Goal: Information Seeking & Learning: Find contact information

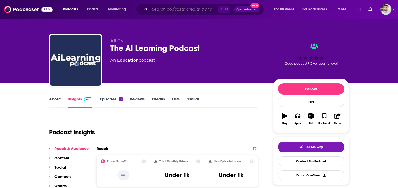
click at [160, 9] on input "Search podcasts, credits, & more..." at bounding box center [184, 9] width 68 height 8
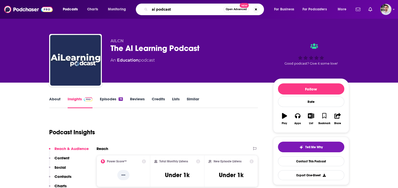
type input "ai podcasts"
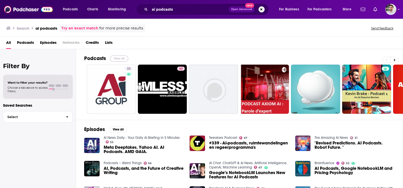
click at [121, 58] on button "View All" at bounding box center [119, 58] width 18 height 6
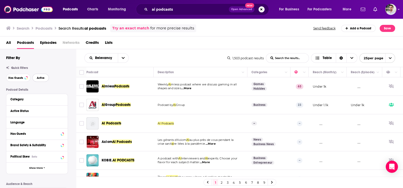
click at [40, 78] on span "Active" at bounding box center [41, 78] width 8 height 3
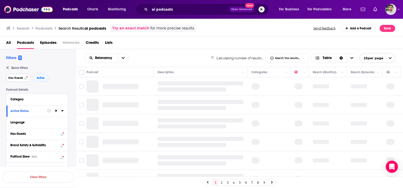
click at [15, 78] on span "Has Guests" at bounding box center [15, 78] width 15 height 3
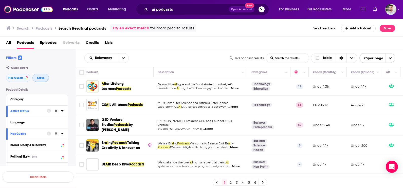
click at [44, 80] on button "Active" at bounding box center [40, 78] width 16 height 8
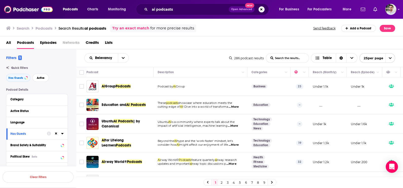
click at [247, 182] on link "6" at bounding box center [245, 182] width 5 height 6
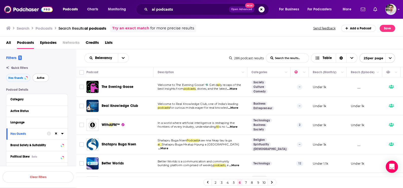
click at [42, 79] on span "Active" at bounding box center [41, 78] width 8 height 3
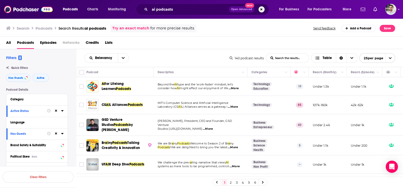
click at [255, 185] on link "6" at bounding box center [254, 182] width 5 height 6
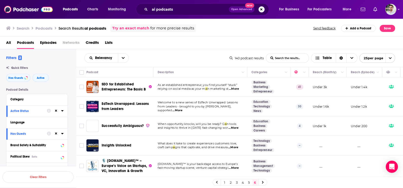
scroll to position [197, 0]
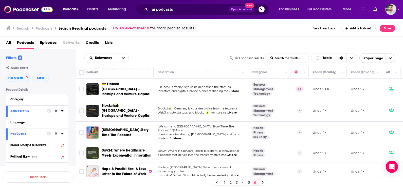
click at [224, 184] on link "1" at bounding box center [224, 182] width 5 height 6
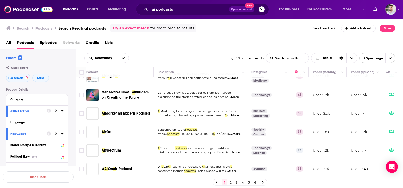
scroll to position [231, 0]
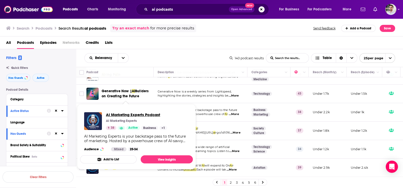
drag, startPoint x: 137, startPoint y: 108, endPoint x: 126, endPoint y: 115, distance: 13.1
drag, startPoint x: 136, startPoint y: 108, endPoint x: 130, endPoint y: 113, distance: 7.8
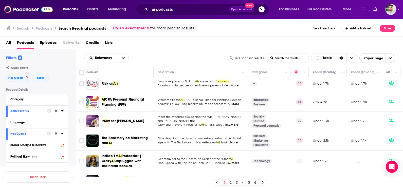
scroll to position [386, 0]
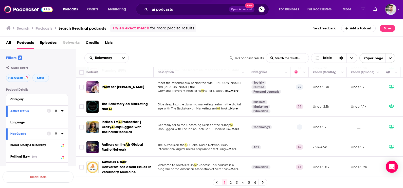
click at [231, 182] on link "2" at bounding box center [230, 182] width 5 height 6
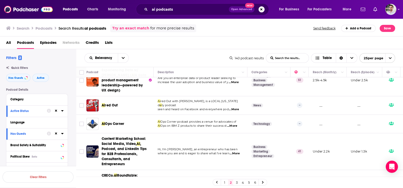
scroll to position [229, 0]
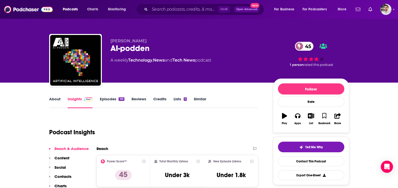
click at [63, 175] on p "Contacts" at bounding box center [62, 176] width 17 height 5
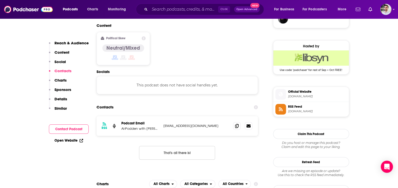
scroll to position [401, 0]
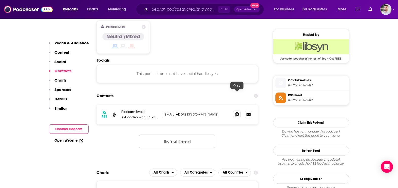
click at [236, 112] on icon at bounding box center [237, 114] width 4 height 4
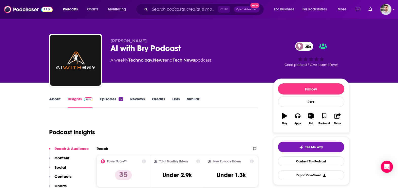
click at [66, 176] on p "Contacts" at bounding box center [62, 176] width 17 height 5
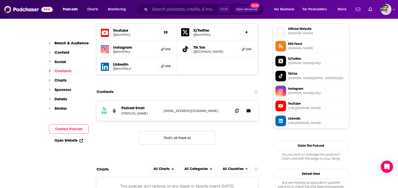
scroll to position [381, 0]
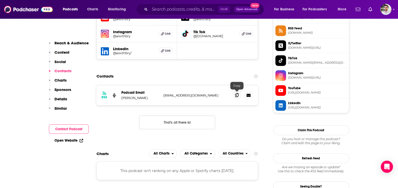
click at [237, 93] on icon at bounding box center [237, 95] width 4 height 4
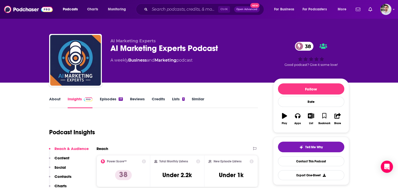
click at [57, 101] on link "About" at bounding box center [54, 103] width 11 height 12
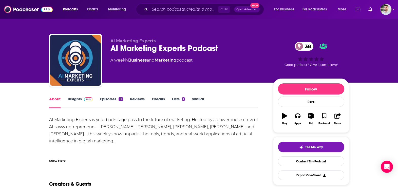
click at [66, 157] on div "Show More" at bounding box center [153, 158] width 209 height 9
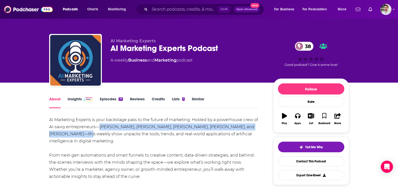
drag, startPoint x: 100, startPoint y: 127, endPoint x: 77, endPoint y: 136, distance: 24.2
click at [77, 136] on div "AI Marketing Experts is your backstage pass to the future of marketing. Hosted …" at bounding box center [153, 162] width 209 height 92
copy div "Chris Hunter, Jennifer Crego, Brad Killgore, Laura Sutherly, and John Clendenni…"
click at [112, 101] on link "Episodes 17" at bounding box center [111, 103] width 23 height 12
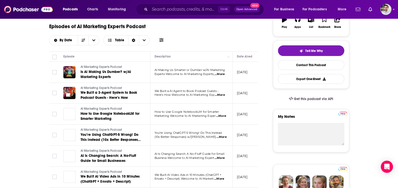
scroll to position [101, 0]
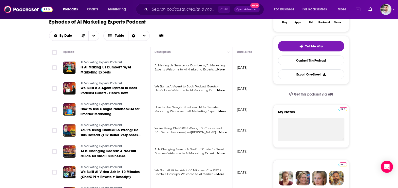
click at [218, 70] on span "...More" at bounding box center [220, 70] width 10 height 4
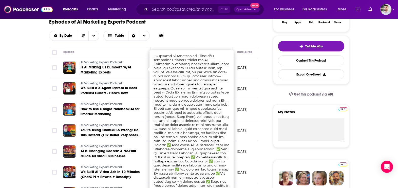
click at [200, 27] on div "Episodes of AI Marketing Experts Podcast By Date Table" at bounding box center [153, 27] width 209 height 25
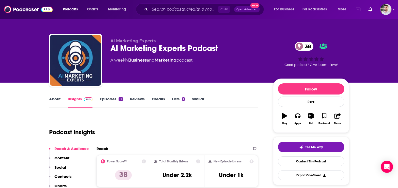
click at [63, 175] on p "Contacts" at bounding box center [62, 176] width 17 height 5
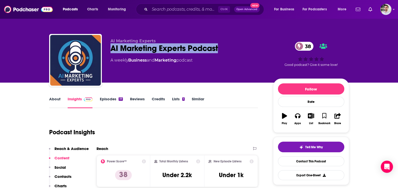
drag, startPoint x: 185, startPoint y: 54, endPoint x: 108, endPoint y: 52, distance: 77.3
click at [108, 52] on div "AI Marketing Experts AI Marketing Experts Podcast 38 A weekly Business and Mark…" at bounding box center [199, 61] width 300 height 55
copy h2 "AI Marketing Experts Podcast"
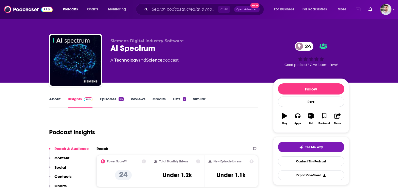
click at [65, 178] on p "Contacts" at bounding box center [62, 176] width 17 height 5
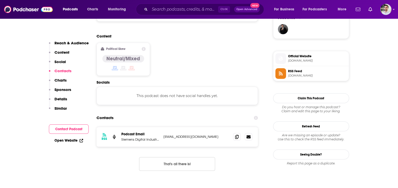
scroll to position [395, 0]
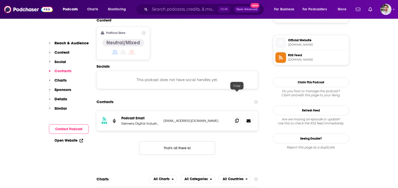
click at [236, 117] on span at bounding box center [237, 121] width 8 height 8
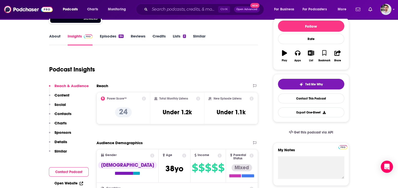
scroll to position [25, 0]
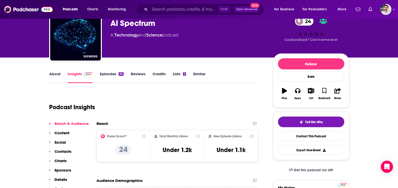
click at [63, 71] on div "About Insights Episodes 64 Reviews Credits Lists 2 Similar" at bounding box center [153, 77] width 209 height 12
click at [59, 72] on link "About" at bounding box center [54, 77] width 11 height 12
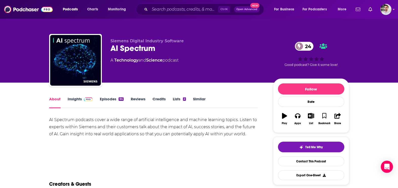
click at [106, 104] on link "Episodes 64" at bounding box center [112, 103] width 24 height 12
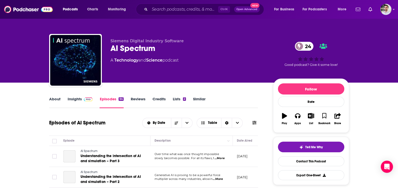
click at [220, 159] on span "...More" at bounding box center [220, 158] width 10 height 4
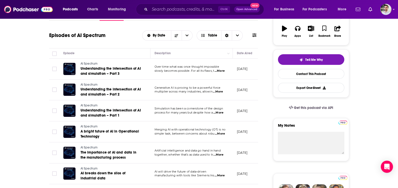
scroll to position [89, 0]
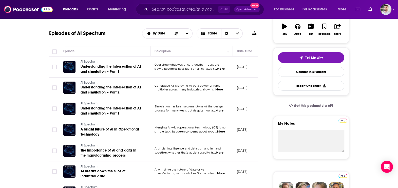
click at [224, 69] on span "...More" at bounding box center [220, 69] width 10 height 4
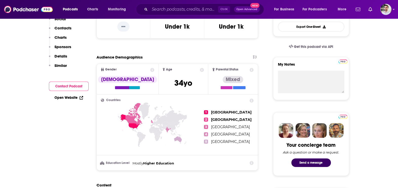
scroll to position [164, 0]
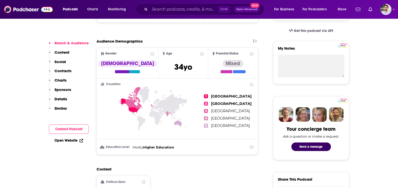
click at [61, 71] on p "Contacts" at bounding box center [62, 70] width 17 height 5
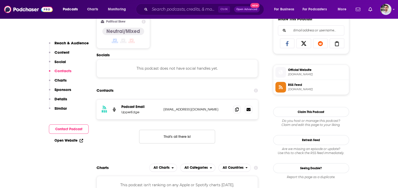
scroll to position [339, 0]
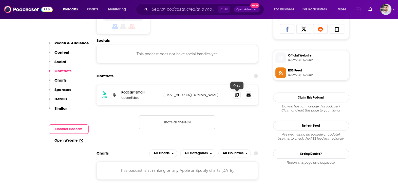
click at [239, 96] on span at bounding box center [237, 95] width 8 height 8
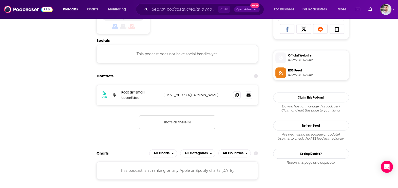
scroll to position [0, 0]
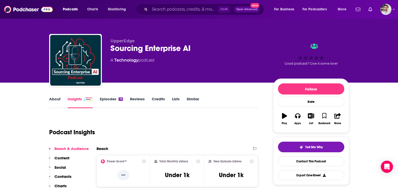
click at [57, 100] on link "About" at bounding box center [54, 103] width 11 height 12
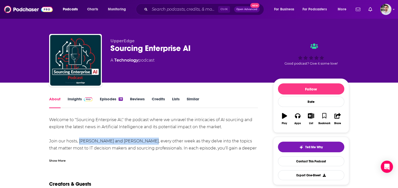
drag, startPoint x: 78, startPoint y: 142, endPoint x: 142, endPoint y: 143, distance: 64.4
click at [142, 143] on div "Welcome to "Sourcing Enterprise AI," the podcast where we unravel the intricaci…" at bounding box center [153, 141] width 209 height 50
copy div "John Belden and Kylie Chisholm"
click at [110, 100] on link "Episodes 19" at bounding box center [111, 103] width 23 height 12
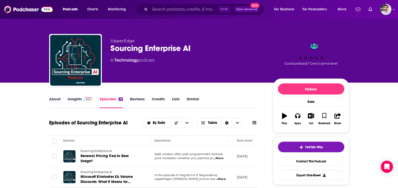
click at [76, 104] on link "Insights" at bounding box center [80, 103] width 25 height 12
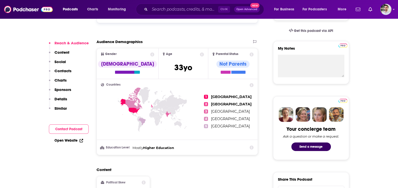
click at [60, 72] on p "Contacts" at bounding box center [62, 70] width 17 height 5
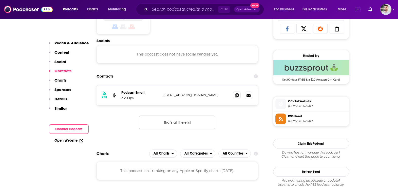
scroll to position [340, 0]
click at [236, 94] on icon at bounding box center [237, 95] width 4 height 4
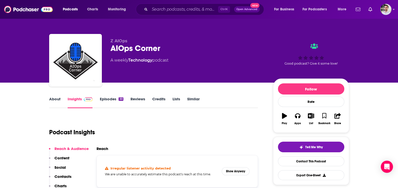
click at [55, 98] on link "About" at bounding box center [54, 103] width 11 height 12
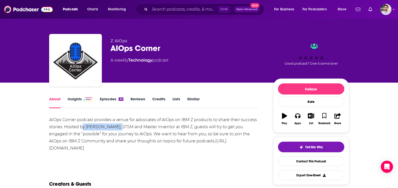
drag, startPoint x: 83, startPoint y: 125, endPoint x: 117, endPoint y: 127, distance: 33.5
click at [117, 127] on div "AIOps Corner podcast provides a venue for advocates of AIOps on IBM Z products …" at bounding box center [153, 133] width 209 height 35
copy div "y [PERSON_NAME],"
